Goal: Task Accomplishment & Management: Manage account settings

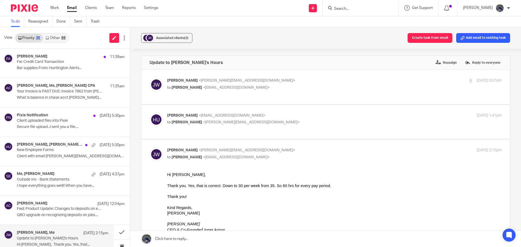
scroll to position [136, 0]
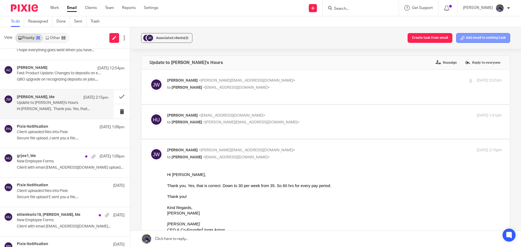
click at [492, 34] on button "Add email to existing task" at bounding box center [483, 38] width 54 height 10
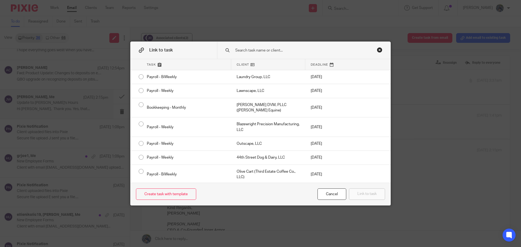
click at [246, 50] on input "text" at bounding box center [300, 50] width 130 height 6
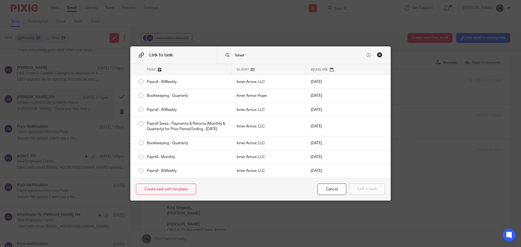
type input "Inner"
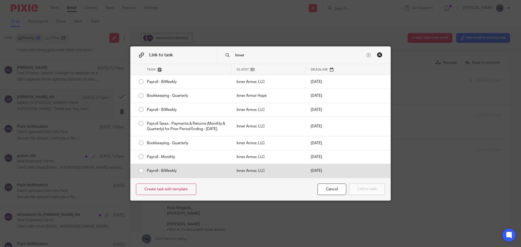
click at [177, 174] on div "Payroll - BiWeekly" at bounding box center [186, 171] width 90 height 14
radio input "true"
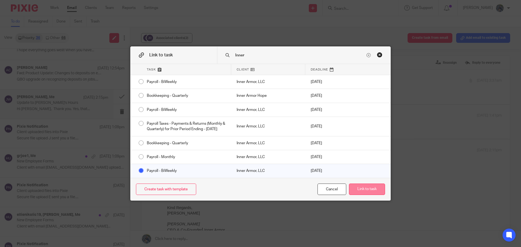
click at [360, 192] on button "Link to task" at bounding box center [367, 190] width 36 height 12
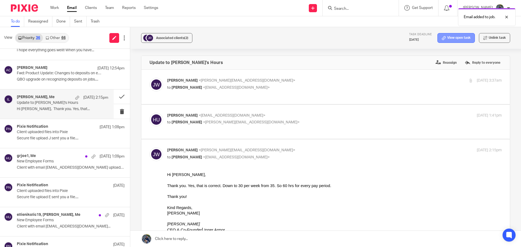
click at [457, 41] on link "View open task" at bounding box center [455, 38] width 37 height 10
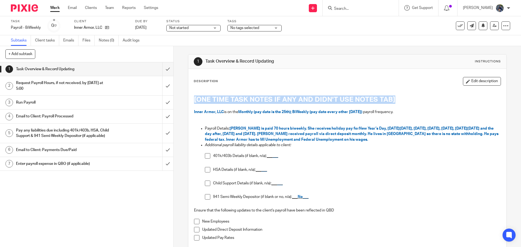
drag, startPoint x: 192, startPoint y: 101, endPoint x: 399, endPoint y: 96, distance: 206.7
click at [399, 96] on h1 "[ONE TIME TASK NOTES IF ANY AND DIDN'T USE NOTES TAB]" at bounding box center [347, 99] width 306 height 8
click at [108, 27] on icon at bounding box center [107, 27] width 4 height 4
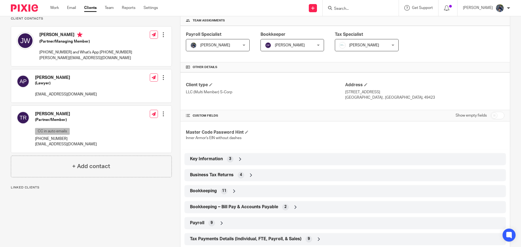
scroll to position [108, 0]
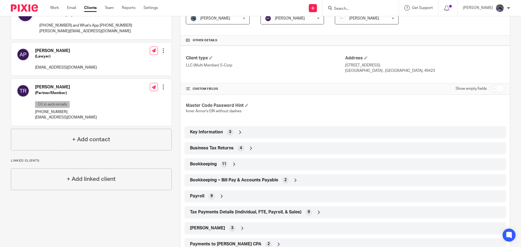
click at [236, 194] on div "Payroll 9" at bounding box center [344, 196] width 313 height 9
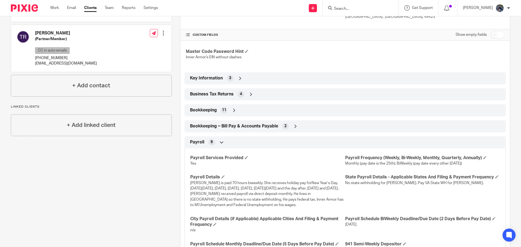
scroll to position [163, 0]
click at [211, 182] on span "Angie is paid 70 hours biweekly. She receives holiday pay forNew Year’s Day, Go…" at bounding box center [266, 194] width 153 height 26
click at [220, 176] on h4 "Payroll Details" at bounding box center [267, 177] width 155 height 6
click at [221, 177] on span at bounding box center [222, 176] width 3 height 3
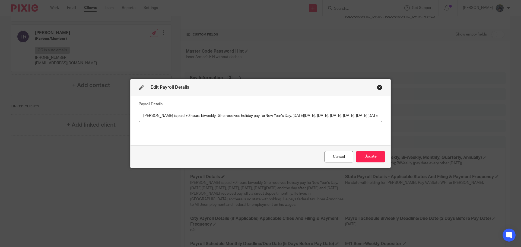
scroll to position [0, 456]
click at [185, 118] on input "Angie is paid 70 hours biweekly. She receives holiday pay forNew Year’s Day, Go…" at bounding box center [261, 116] width 244 height 12
type input "Angie is paid 60 hours biweekly. She receives holiday pay forNew Year’s Day, Go…"
click at [358, 158] on button "Update" at bounding box center [370, 157] width 29 height 12
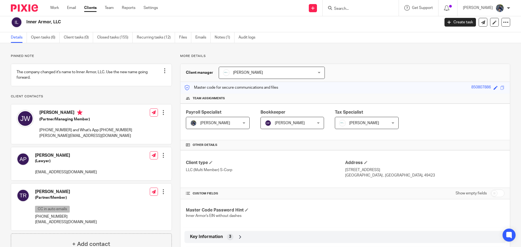
scroll to position [0, 0]
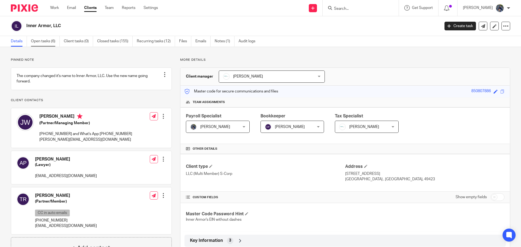
click at [43, 39] on link "Open tasks (6)" at bounding box center [45, 41] width 29 height 11
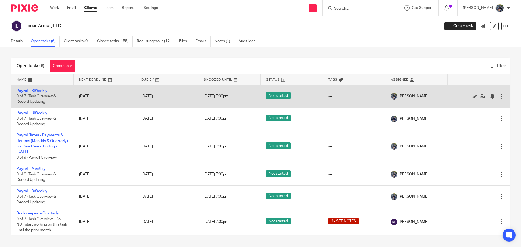
click at [38, 92] on link "Payroll - BiWeekly" at bounding box center [32, 91] width 31 height 4
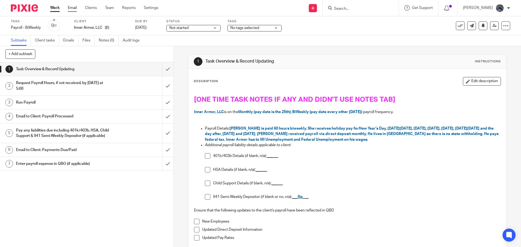
click at [73, 10] on link "Email" at bounding box center [72, 7] width 9 height 5
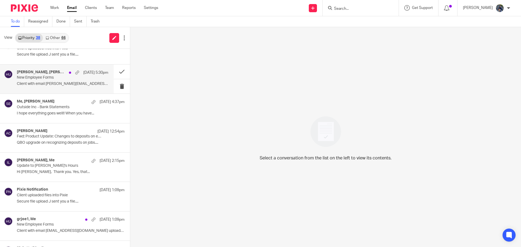
scroll to position [136, 0]
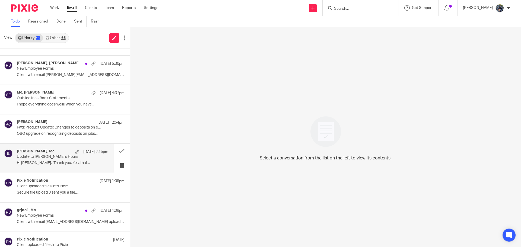
click at [59, 153] on div "[PERSON_NAME], Me [DATE] 2:15pm" at bounding box center [62, 151] width 91 height 5
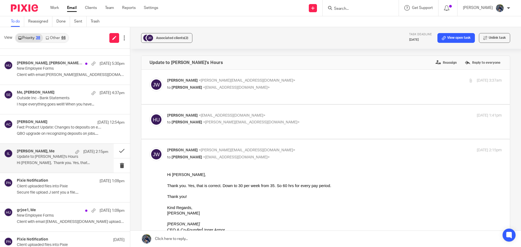
scroll to position [0, 0]
click at [115, 152] on button at bounding box center [122, 151] width 16 height 14
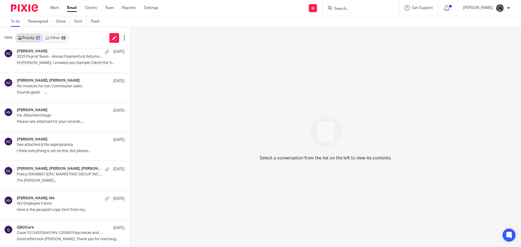
scroll to position [678, 0]
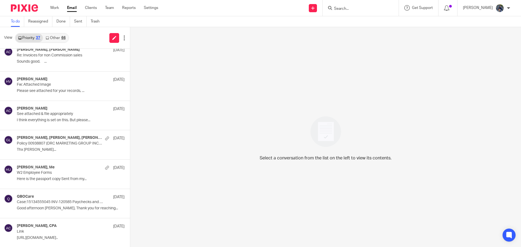
click at [347, 11] on input "Search" at bounding box center [357, 9] width 49 height 5
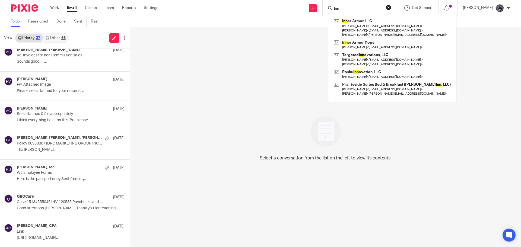
type input "inn"
click at [53, 39] on link "Other 66" at bounding box center [55, 38] width 25 height 9
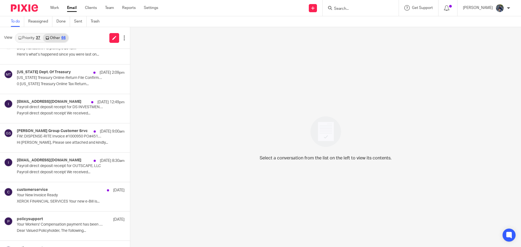
scroll to position [163, 0]
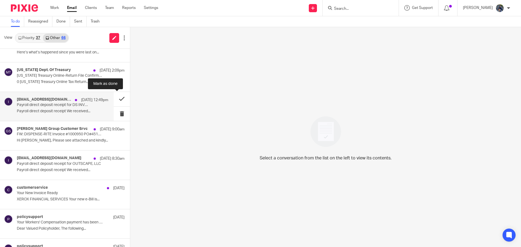
click at [116, 98] on button at bounding box center [122, 99] width 16 height 14
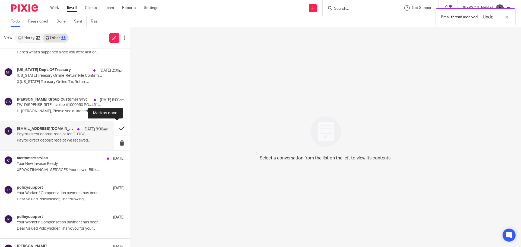
click at [115, 126] on button at bounding box center [122, 128] width 16 height 14
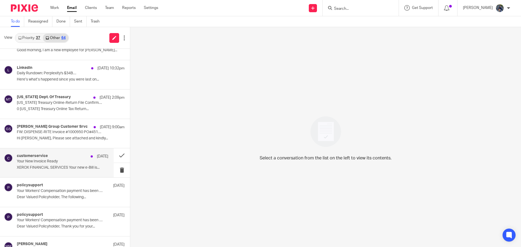
scroll to position [0, 0]
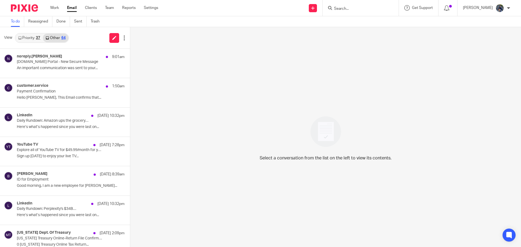
click at [347, 12] on div at bounding box center [360, 8] width 76 height 16
click at [347, 9] on input "Search" at bounding box center [357, 9] width 49 height 5
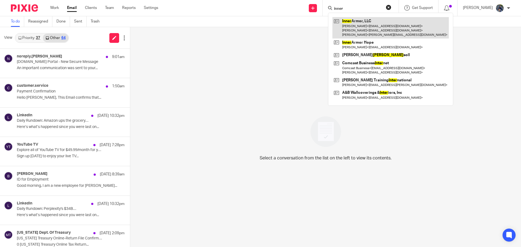
type input "inner"
click at [365, 23] on link at bounding box center [390, 27] width 116 height 21
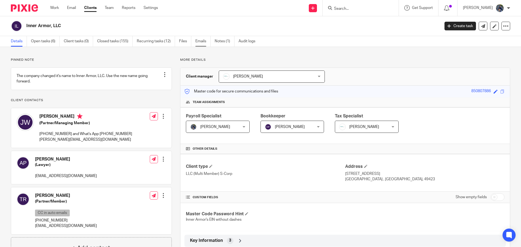
click at [200, 38] on link "Emails" at bounding box center [202, 41] width 15 height 11
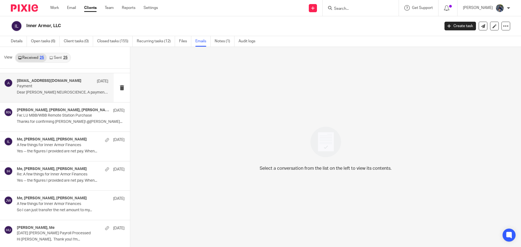
scroll to position [81, 0]
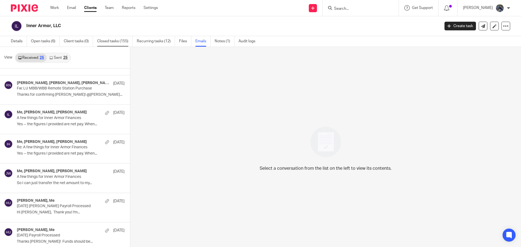
click at [105, 39] on link "Closed tasks (155)" at bounding box center [115, 41] width 36 height 11
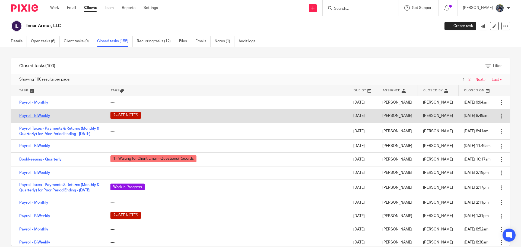
click at [44, 116] on link "Payroll - BiWeekly" at bounding box center [34, 116] width 31 height 4
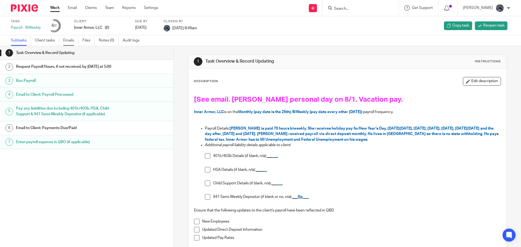
click at [72, 39] on link "Emails" at bounding box center [70, 40] width 15 height 11
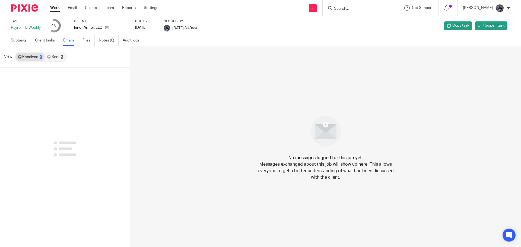
click at [60, 58] on link "Sent 2" at bounding box center [54, 57] width 21 height 9
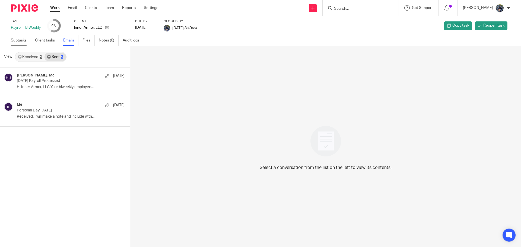
click at [22, 39] on link "Subtasks" at bounding box center [21, 40] width 20 height 11
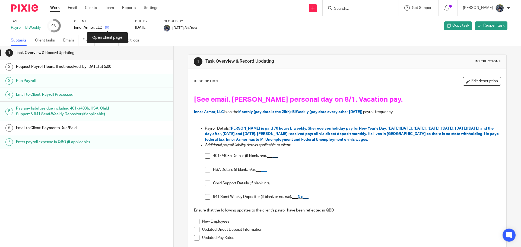
click at [108, 28] on icon at bounding box center [107, 27] width 4 height 4
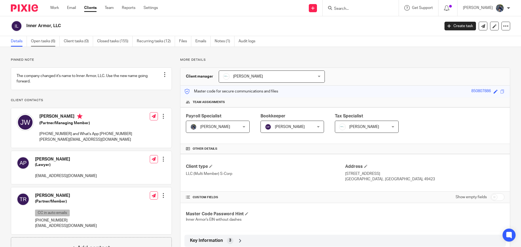
click at [35, 43] on link "Open tasks (6)" at bounding box center [45, 41] width 29 height 11
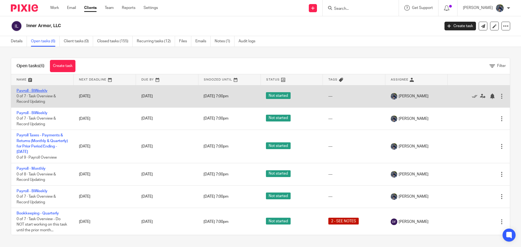
click at [26, 91] on link "Payroll - BiWeekly" at bounding box center [32, 91] width 31 height 4
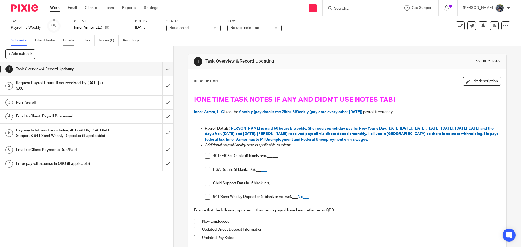
click at [72, 38] on link "Emails" at bounding box center [70, 40] width 15 height 11
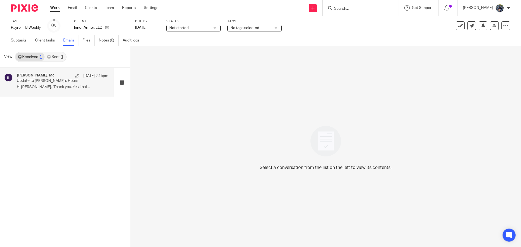
click at [44, 76] on h4 "John Wierenga, Me" at bounding box center [36, 75] width 38 height 5
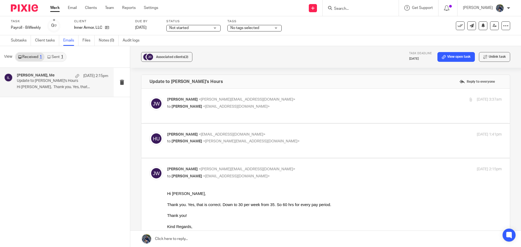
click at [67, 81] on p "Update to Angie's Hours" at bounding box center [53, 81] width 73 height 5
click at [489, 57] on button "Unlink task" at bounding box center [494, 57] width 31 height 10
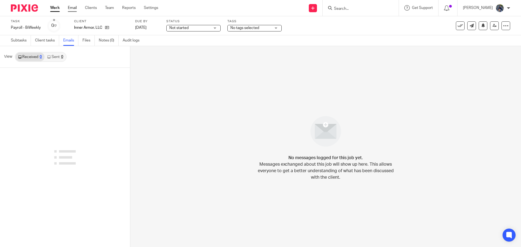
click at [73, 6] on link "Email" at bounding box center [72, 7] width 9 height 5
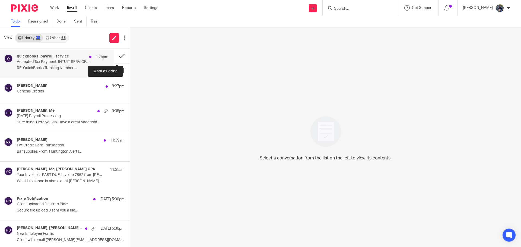
click at [115, 56] on button at bounding box center [122, 56] width 16 height 14
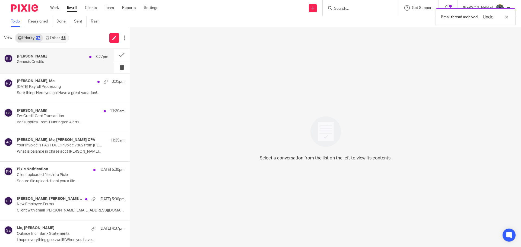
click at [46, 62] on p "Genesis Credits" at bounding box center [53, 62] width 73 height 5
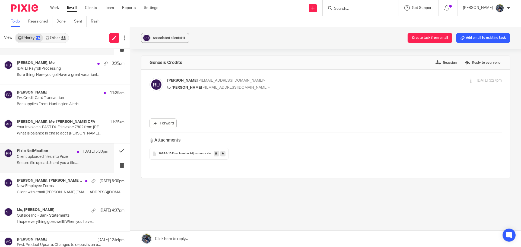
scroll to position [27, 0]
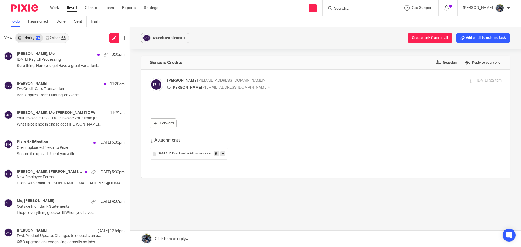
click at [354, 7] on input "Search" at bounding box center [357, 9] width 49 height 5
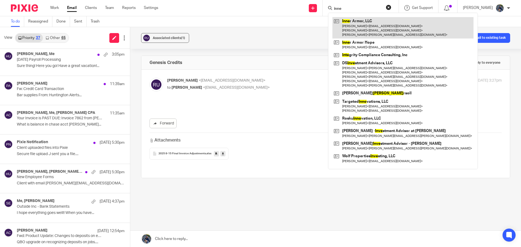
type input "inne"
click at [362, 27] on link at bounding box center [402, 27] width 141 height 21
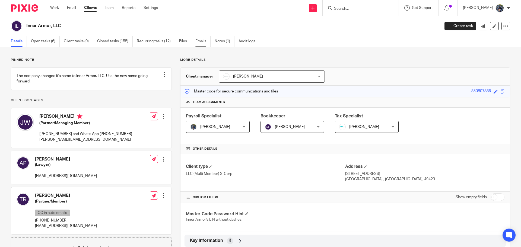
click at [199, 45] on link "Emails" at bounding box center [202, 41] width 15 height 11
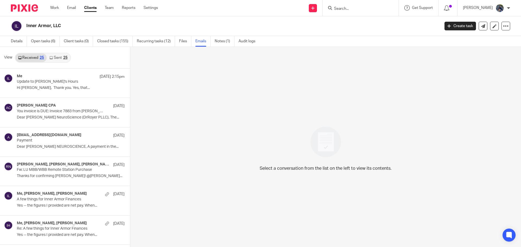
click at [60, 61] on link "Sent 25" at bounding box center [58, 57] width 23 height 9
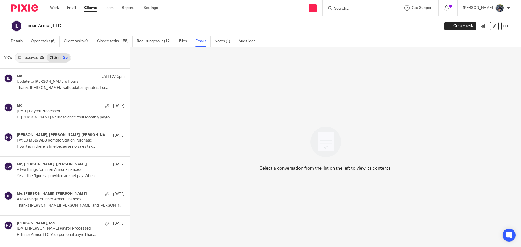
scroll to position [1, 0]
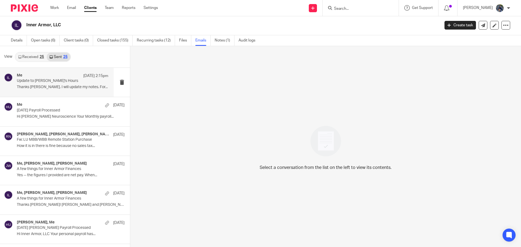
click at [56, 77] on div "Me Aug 13 2:15pm" at bounding box center [62, 75] width 91 height 5
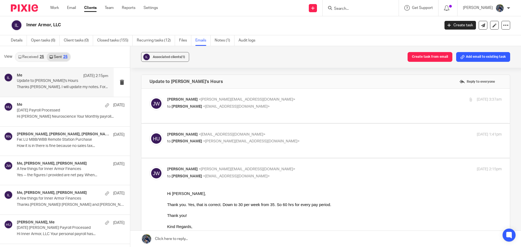
scroll to position [0, 0]
click at [489, 53] on button "Add email to existing task" at bounding box center [483, 57] width 54 height 10
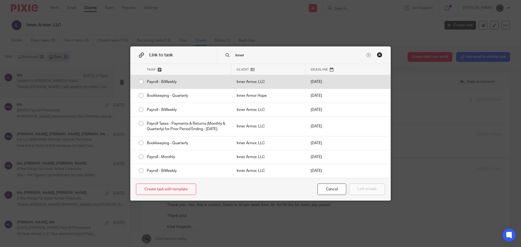
type input "inner"
click at [252, 76] on div "Inner Armor, LLC" at bounding box center [268, 82] width 74 height 14
radio input "true"
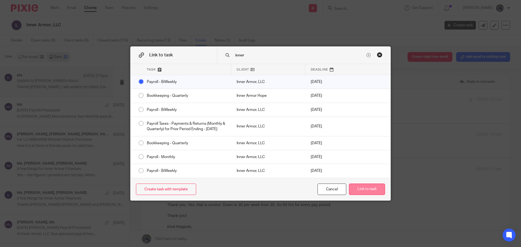
click at [367, 193] on button "Link to task" at bounding box center [367, 190] width 36 height 12
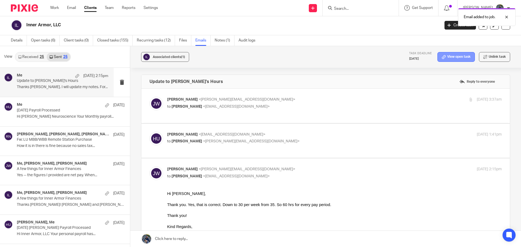
click at [445, 58] on link "View open task" at bounding box center [455, 57] width 37 height 10
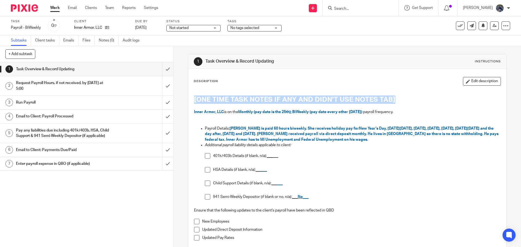
drag, startPoint x: 191, startPoint y: 100, endPoint x: 396, endPoint y: 95, distance: 204.2
click at [396, 95] on div "[ONE TIME TASK NOTES IF ANY AND DIDN'T USE NOTES TAB] Inner Armor, LLC is on th…" at bounding box center [347, 168] width 312 height 159
click at [463, 80] on button "Edit description" at bounding box center [482, 81] width 38 height 9
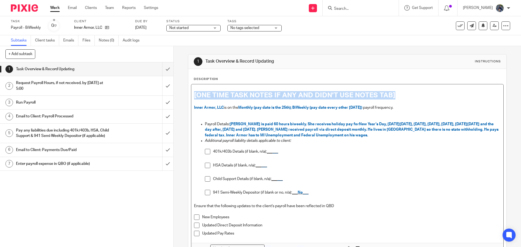
click at [191, 95] on div "[ONE TIME TASK NOTES IF ANY AND DIDN'T USE NOTES TAB] Inner Armor, LLC is on th…" at bounding box center [347, 163] width 312 height 159
drag, startPoint x: 192, startPoint y: 95, endPoint x: 428, endPoint y: 73, distance: 237.2
click at [428, 73] on div "Description [ONE TIME TASK NOTES IF ANY AND DIDN'T USE NOTES TAB] Inner Armor, …" at bounding box center [347, 174] width 318 height 211
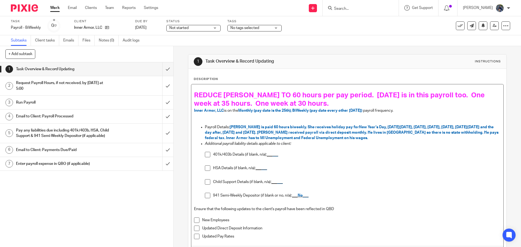
click at [335, 96] on span "REDUCE ANGIE TO 60 hours per pay period. Labor Day is in this payroll too. One …" at bounding box center [340, 99] width 292 height 15
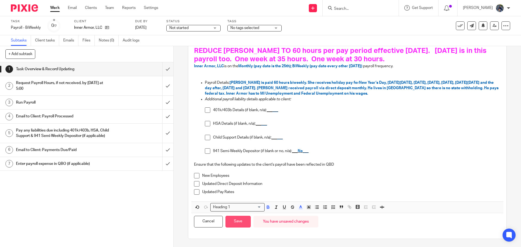
click at [234, 221] on button "Save" at bounding box center [237, 222] width 25 height 12
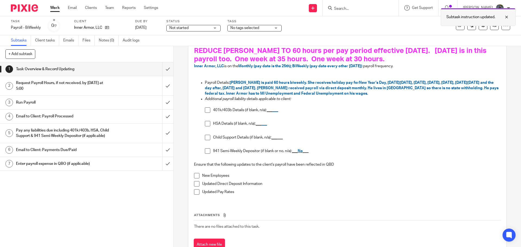
click at [505, 16] on div at bounding box center [502, 17] width 15 height 7
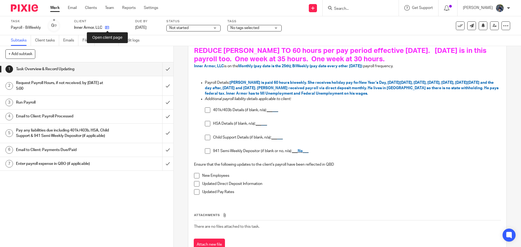
click at [107, 28] on icon at bounding box center [107, 27] width 4 height 4
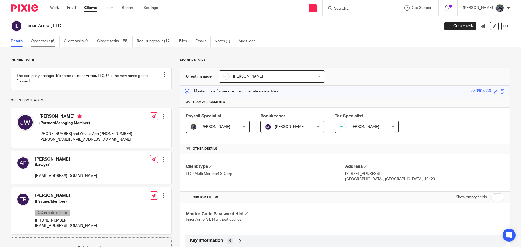
click at [38, 40] on link "Open tasks (6)" at bounding box center [45, 41] width 29 height 11
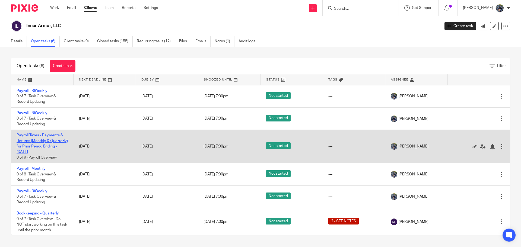
click at [34, 136] on link "Payroll Taxes - Payments & Returns (Monthly & Quarterly) for Prior Period Endin…" at bounding box center [42, 143] width 51 height 20
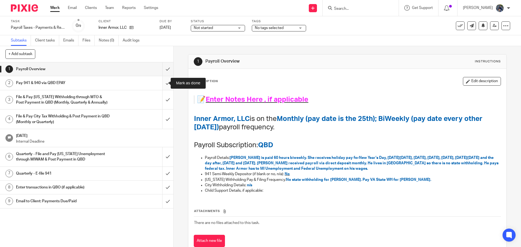
click at [159, 84] on input "submit" at bounding box center [86, 83] width 173 height 14
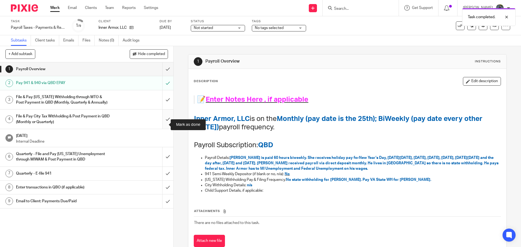
click at [161, 125] on input "submit" at bounding box center [86, 119] width 173 height 19
click at [227, 28] on span "Not started" at bounding box center [214, 28] width 41 height 6
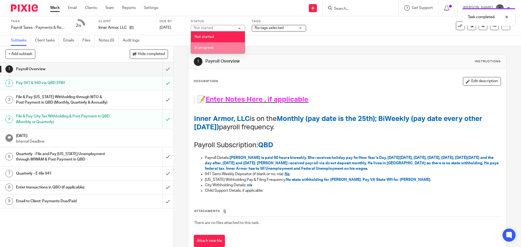
click at [220, 46] on li "In progress" at bounding box center [218, 47] width 54 height 11
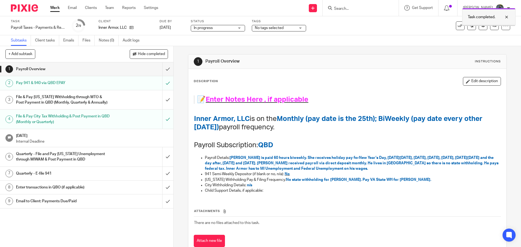
click at [505, 16] on div at bounding box center [502, 17] width 15 height 7
click at [131, 26] on icon at bounding box center [131, 27] width 4 height 4
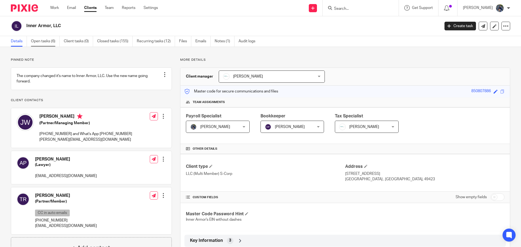
click at [47, 41] on link "Open tasks (6)" at bounding box center [45, 41] width 29 height 11
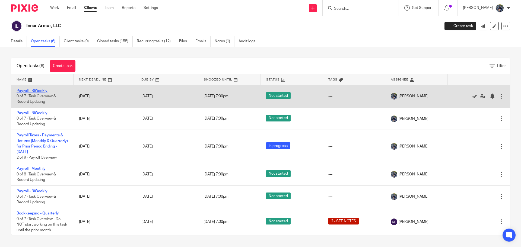
click at [41, 89] on link "Payroll - BiWeekly" at bounding box center [32, 91] width 31 height 4
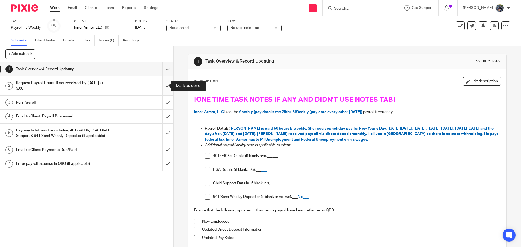
click at [161, 86] on input "submit" at bounding box center [86, 85] width 173 height 19
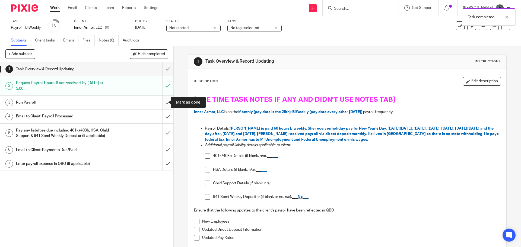
click at [164, 102] on input "submit" at bounding box center [86, 103] width 173 height 14
click at [130, 116] on div "Email to Client: Payroll Processed" at bounding box center [86, 116] width 141 height 8
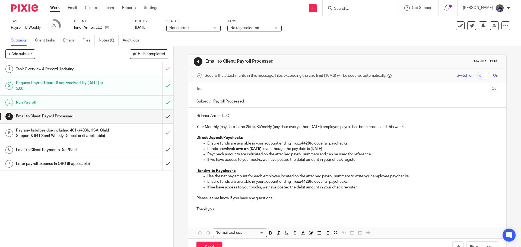
click at [222, 83] on div at bounding box center [347, 89] width 284 height 12
click at [222, 87] on input "text" at bounding box center [346, 89] width 281 height 6
click at [213, 102] on input "Payroll Processed" at bounding box center [355, 103] width 284 height 12
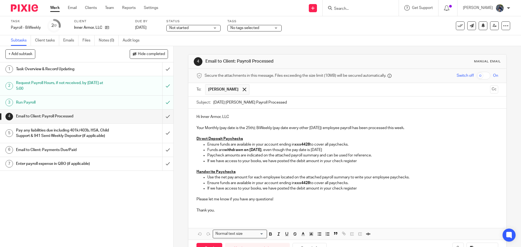
type input "08.29.25 ANGIE Payroll Processed"
drag, startPoint x: 203, startPoint y: 127, endPoint x: 321, endPoint y: 128, distance: 117.4
click at [321, 128] on p "Your Monthly (pay date is the 25th); BiWeekly (pay date every other Friday) emp…" at bounding box center [346, 125] width 301 height 11
drag, startPoint x: 269, startPoint y: 128, endPoint x: 298, endPoint y: 129, distance: 29.3
click at [298, 129] on p "Your employee payroll has been processed this week." at bounding box center [346, 125] width 301 height 11
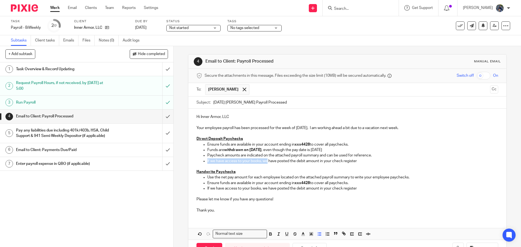
drag, startPoint x: 206, startPoint y: 160, endPoint x: 266, endPoint y: 159, distance: 59.9
click at [266, 159] on p "If we have access to your books, we have posted the debit amount in your check …" at bounding box center [352, 160] width 290 height 5
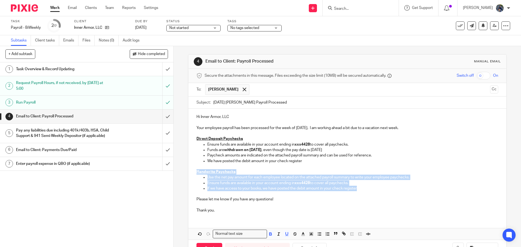
drag, startPoint x: 192, startPoint y: 172, endPoint x: 367, endPoint y: 189, distance: 176.0
click at [367, 189] on div "Hi Inner Armor, LLC Your employee payroll has been processed for the week of Au…" at bounding box center [347, 163] width 318 height 108
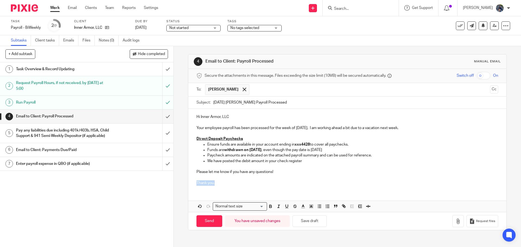
drag, startPoint x: 194, startPoint y: 184, endPoint x: 241, endPoint y: 181, distance: 47.5
click at [241, 181] on div "Hi Inner Armor, LLC Your employee payroll has been processed for the week of Au…" at bounding box center [347, 149] width 318 height 81
click at [455, 222] on icon "button" at bounding box center [457, 221] width 5 height 5
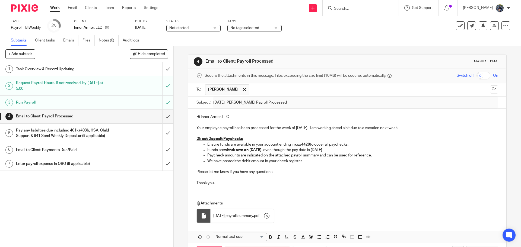
click at [411, 129] on p "Your employee payroll has been processed for the week of August 29. I am workin…" at bounding box center [346, 125] width 301 height 11
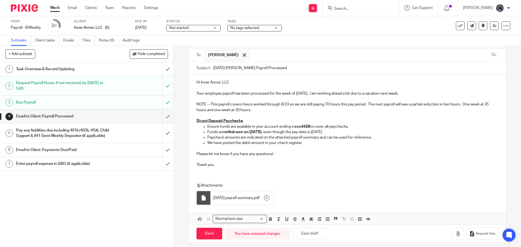
scroll to position [38, 0]
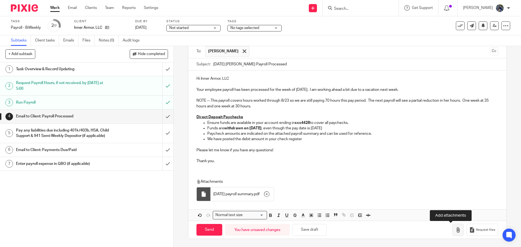
click at [452, 228] on button "button" at bounding box center [457, 230] width 11 height 12
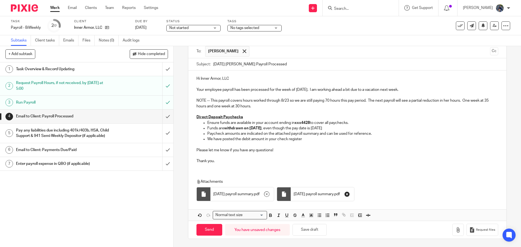
click at [350, 194] on icon "button" at bounding box center [346, 193] width 5 height 5
drag, startPoint x: 193, startPoint y: 98, endPoint x: 260, endPoint y: 106, distance: 67.4
click at [260, 106] on div "Hi Inner Armor, LLC Your employee payroll has been processed for the week of Au…" at bounding box center [347, 119] width 318 height 97
click at [309, 213] on icon "button" at bounding box center [311, 215] width 5 height 5
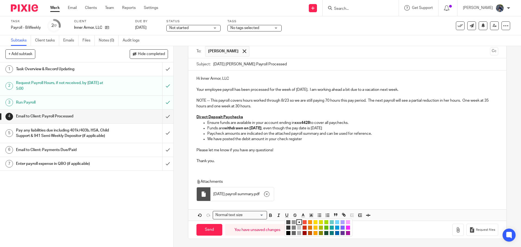
drag, startPoint x: 315, startPoint y: 224, endPoint x: 311, endPoint y: 224, distance: 3.8
click at [314, 224] on li "color:#FCDC00" at bounding box center [315, 222] width 4 height 4
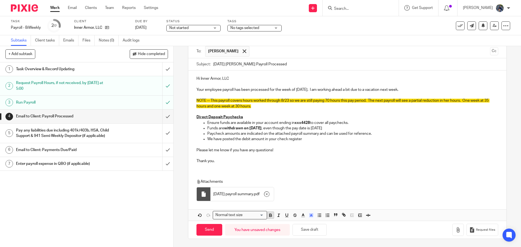
click at [269, 215] on icon "button" at bounding box center [270, 215] width 2 height 1
click at [286, 191] on div "Attachments 08.29.25 payroll summary . pdf" at bounding box center [341, 191] width 291 height 25
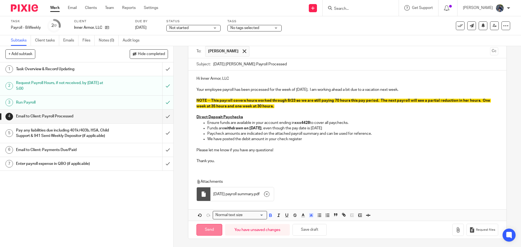
click at [215, 229] on input "Send" at bounding box center [209, 230] width 26 height 12
type input "Sent"
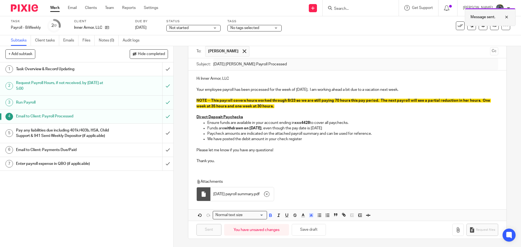
click at [507, 18] on div at bounding box center [502, 17] width 15 height 7
click at [162, 165] on input "submit" at bounding box center [86, 164] width 173 height 14
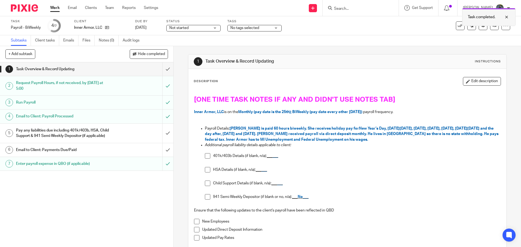
click at [508, 14] on div at bounding box center [502, 17] width 15 height 7
click at [457, 25] on icon at bounding box center [459, 25] width 5 height 5
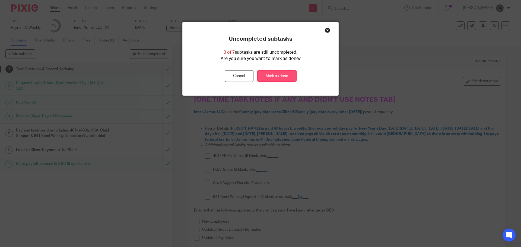
click at [280, 75] on link "Mark as done" at bounding box center [276, 76] width 39 height 12
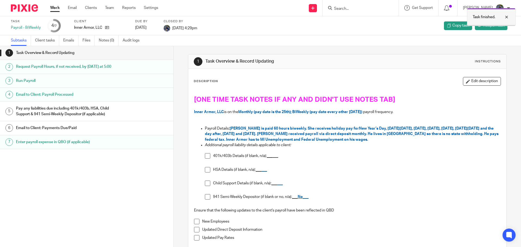
click at [506, 17] on div at bounding box center [502, 17] width 15 height 7
click at [54, 7] on link "Work" at bounding box center [54, 7] width 9 height 5
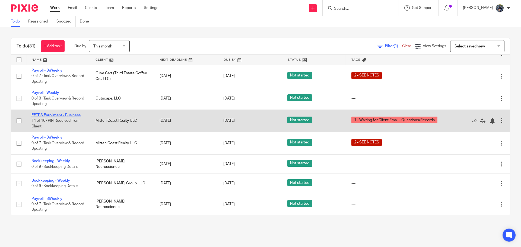
scroll to position [543, 0]
